Goal: Check status: Check status

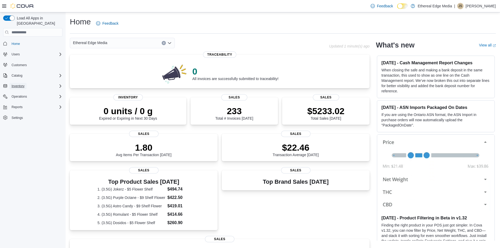
click at [26, 83] on button "Inventory" at bounding box center [17, 86] width 17 height 6
click at [27, 120] on span "Purchase Orders" at bounding box center [21, 123] width 24 height 6
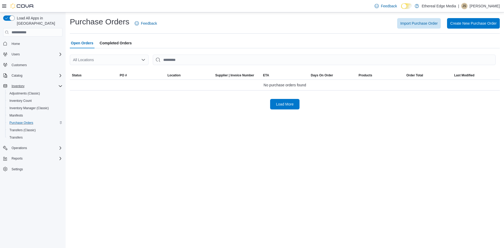
click at [123, 42] on span "Completed Orders" at bounding box center [116, 43] width 32 height 10
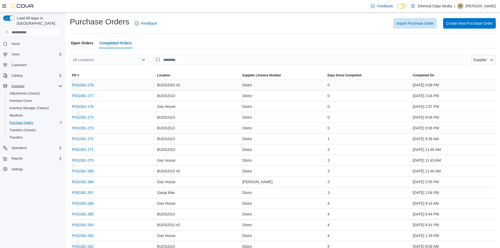
click at [169, 83] on span "BUDS2GO #2" at bounding box center [168, 85] width 23 height 6
click at [79, 84] on link "POG381-278" at bounding box center [83, 85] width 22 height 6
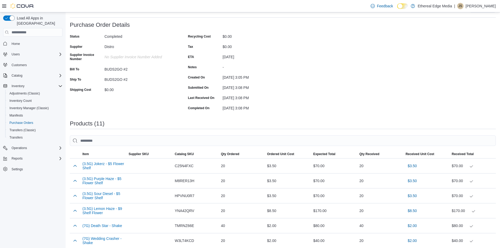
scroll to position [79, 0]
